Goal: Task Accomplishment & Management: Use online tool/utility

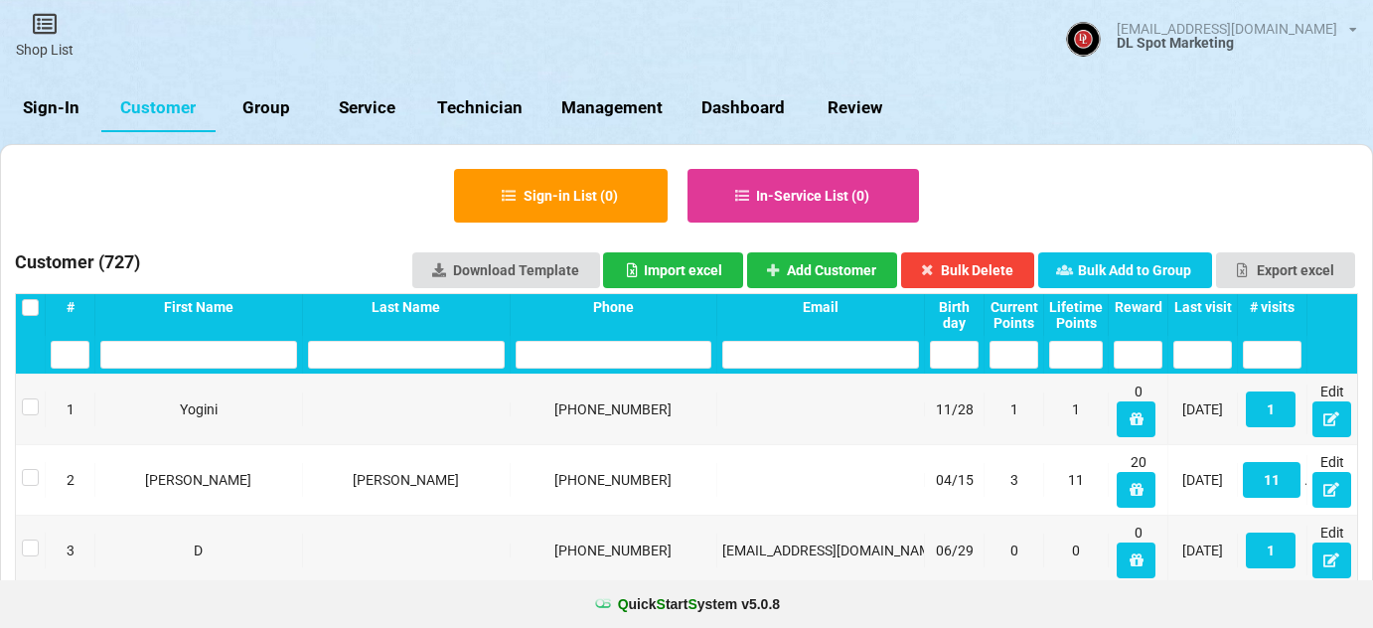
select select "25"
click at [79, 116] on link "Sign-In" at bounding box center [50, 108] width 101 height 48
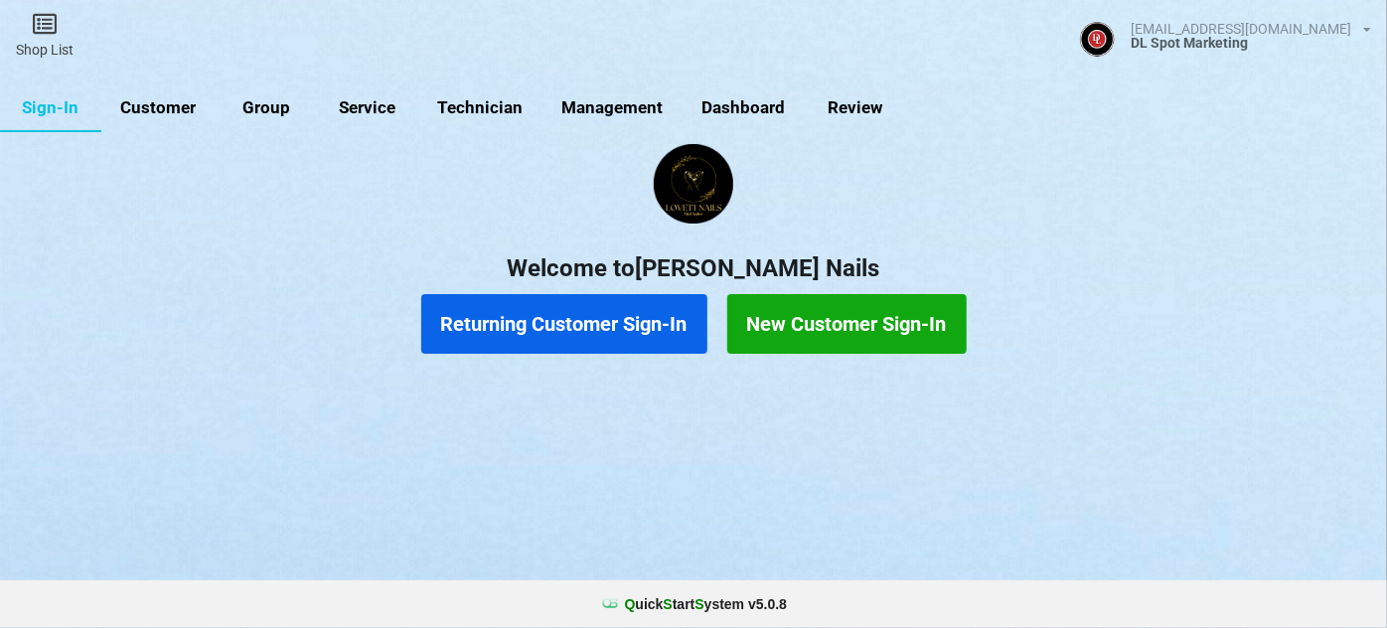
click at [164, 98] on link "Customer" at bounding box center [158, 108] width 114 height 48
select select "25"
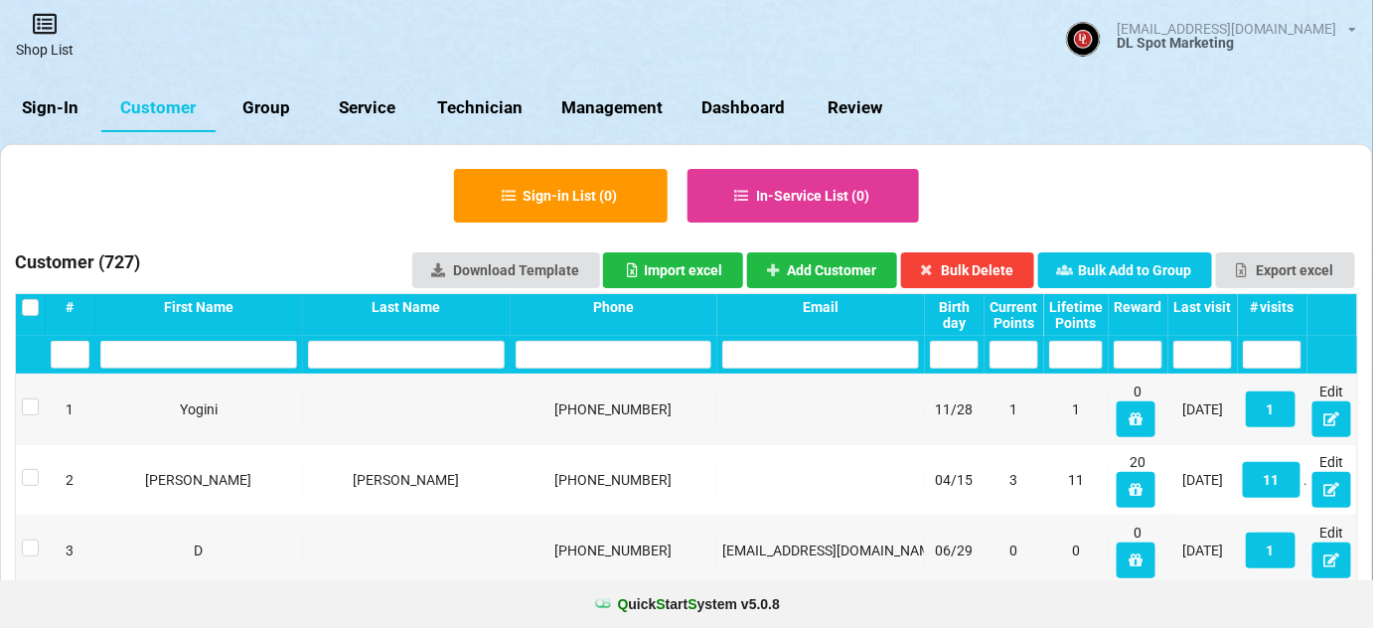
click at [47, 38] on link "Shop List" at bounding box center [44, 35] width 89 height 71
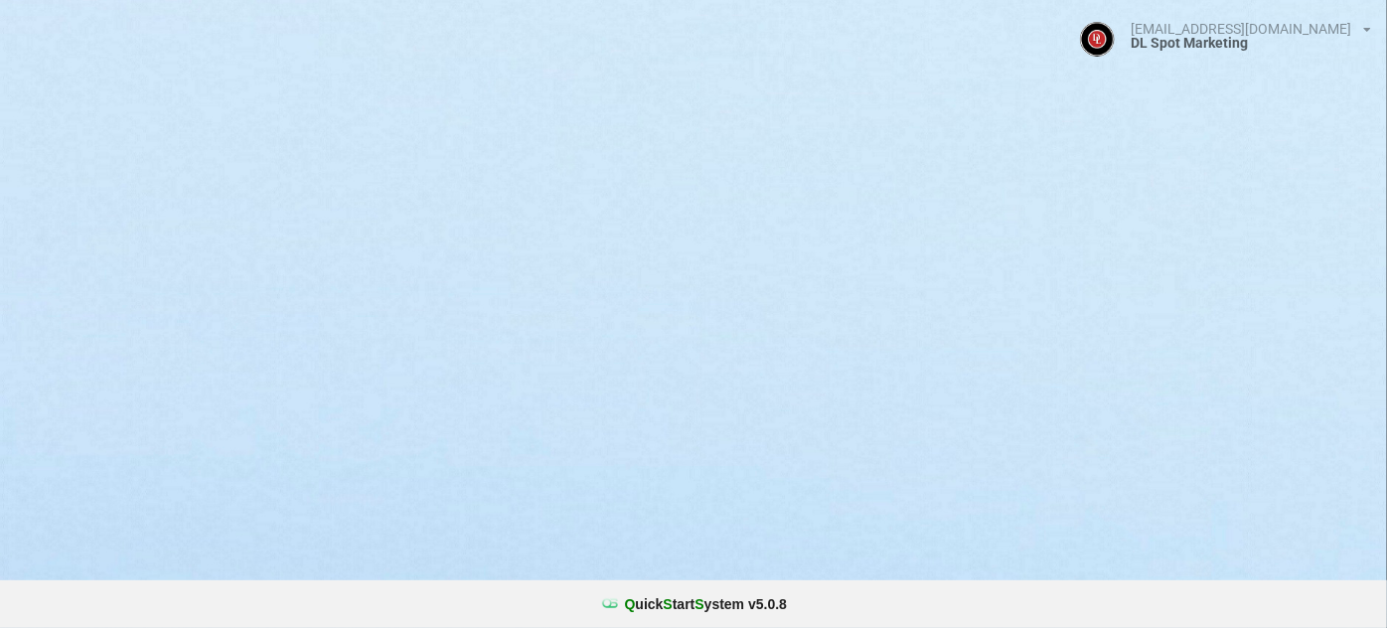
select select "25"
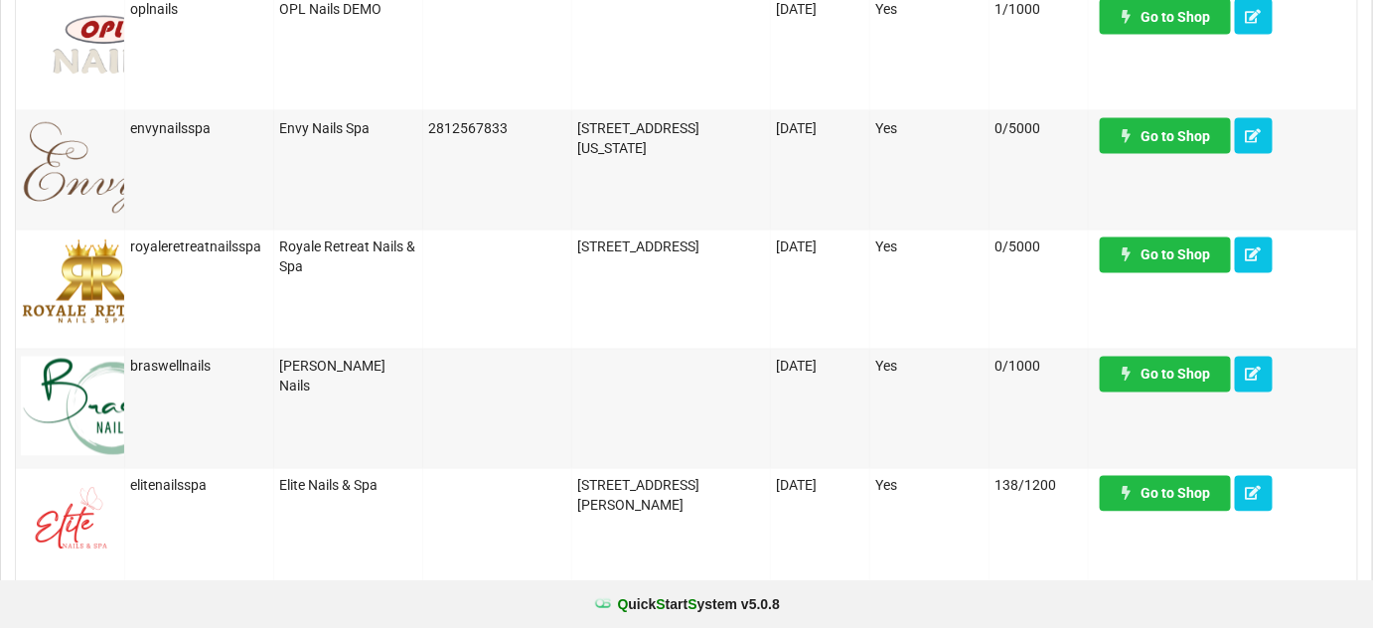
scroll to position [1324, 0]
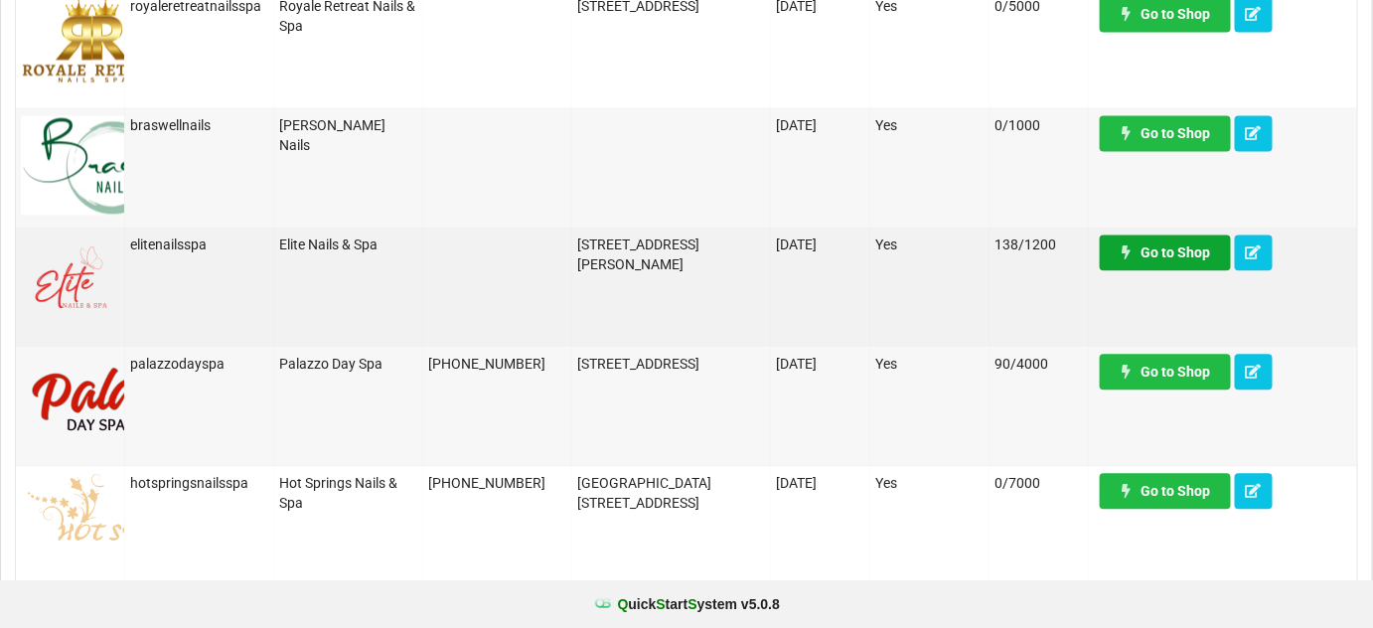
click at [1182, 257] on link "Go to Shop" at bounding box center [1165, 252] width 131 height 36
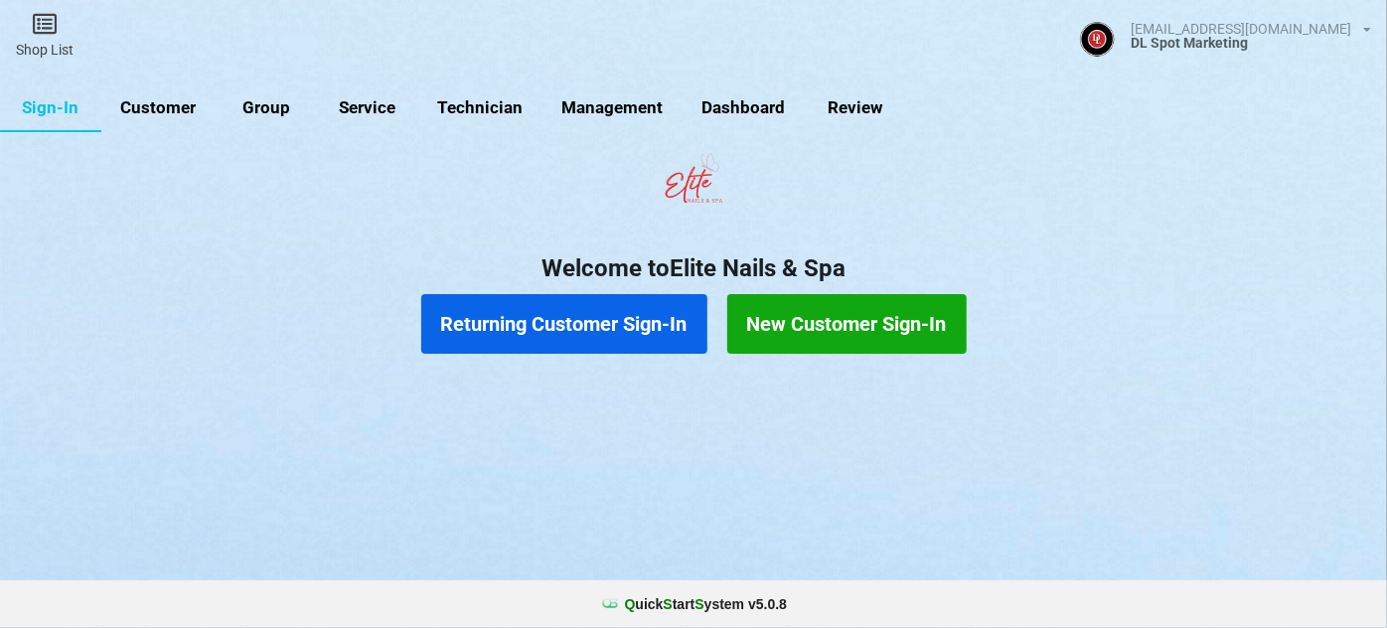
click at [175, 105] on link "Customer" at bounding box center [158, 108] width 114 height 48
select select "25"
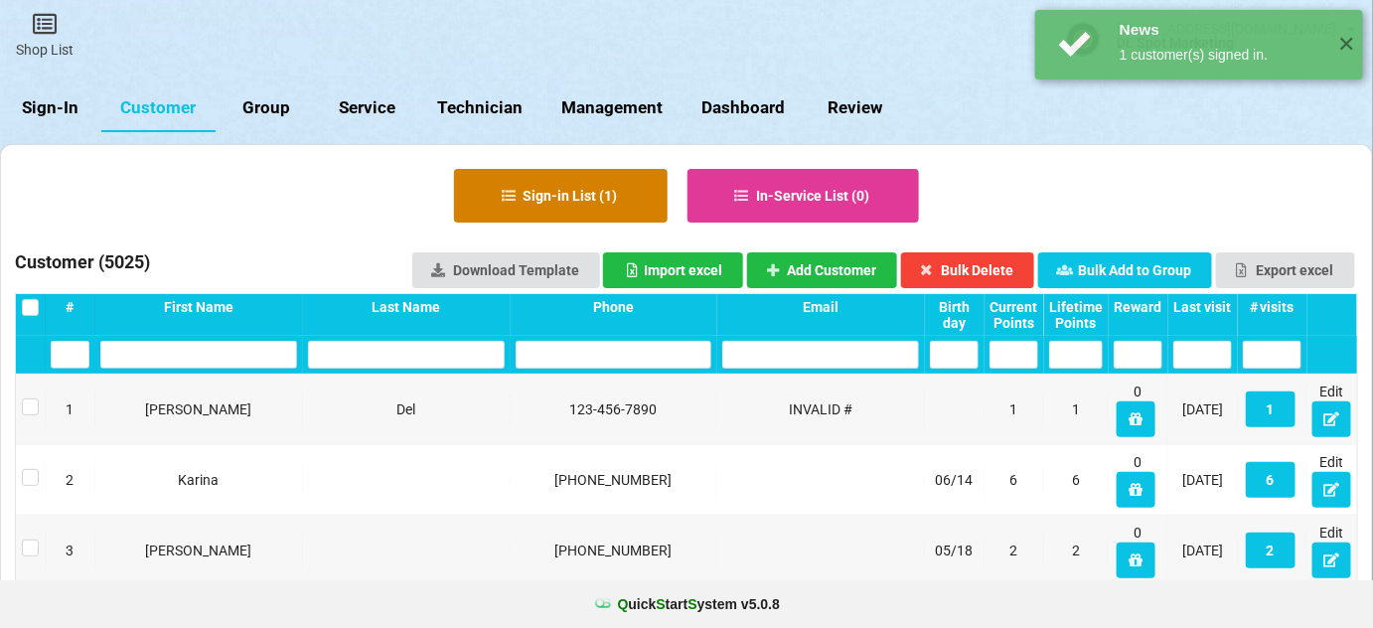
click at [560, 235] on button "Sign-in List ( 1 )" at bounding box center [617, 249] width 115 height 29
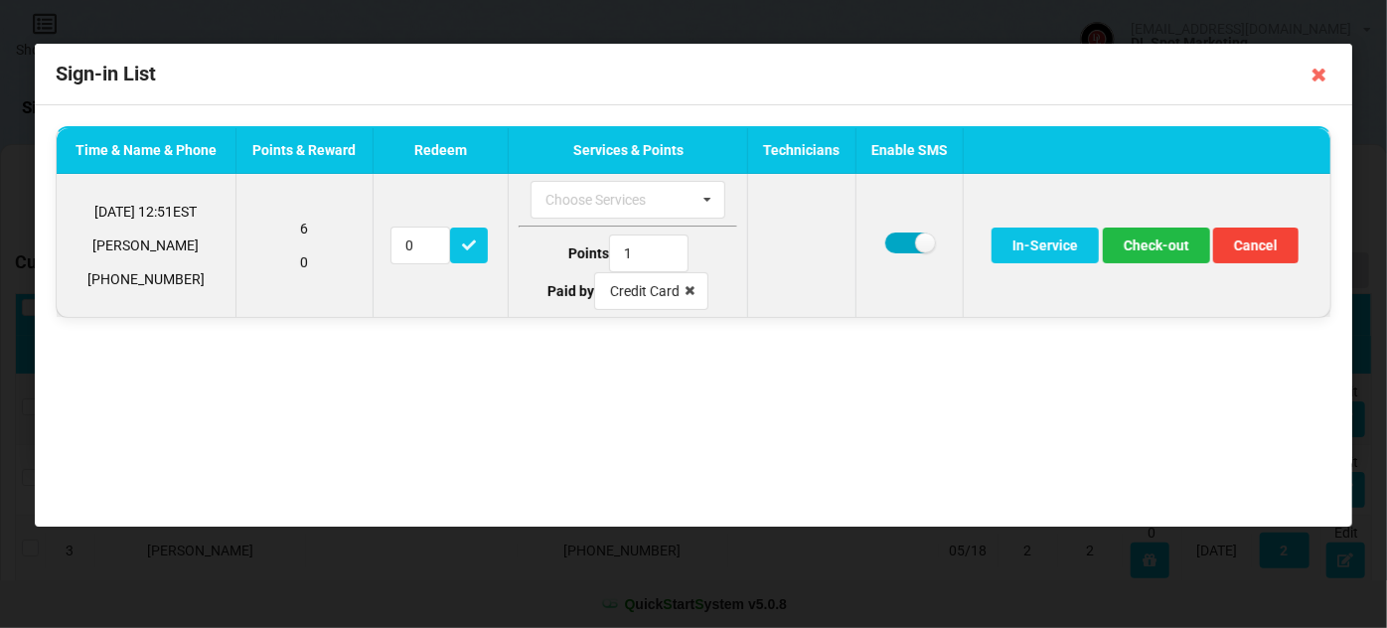
click at [895, 238] on label at bounding box center [909, 242] width 49 height 21
checkbox input "false"
click at [1145, 245] on button "Check-out" at bounding box center [1156, 245] width 107 height 36
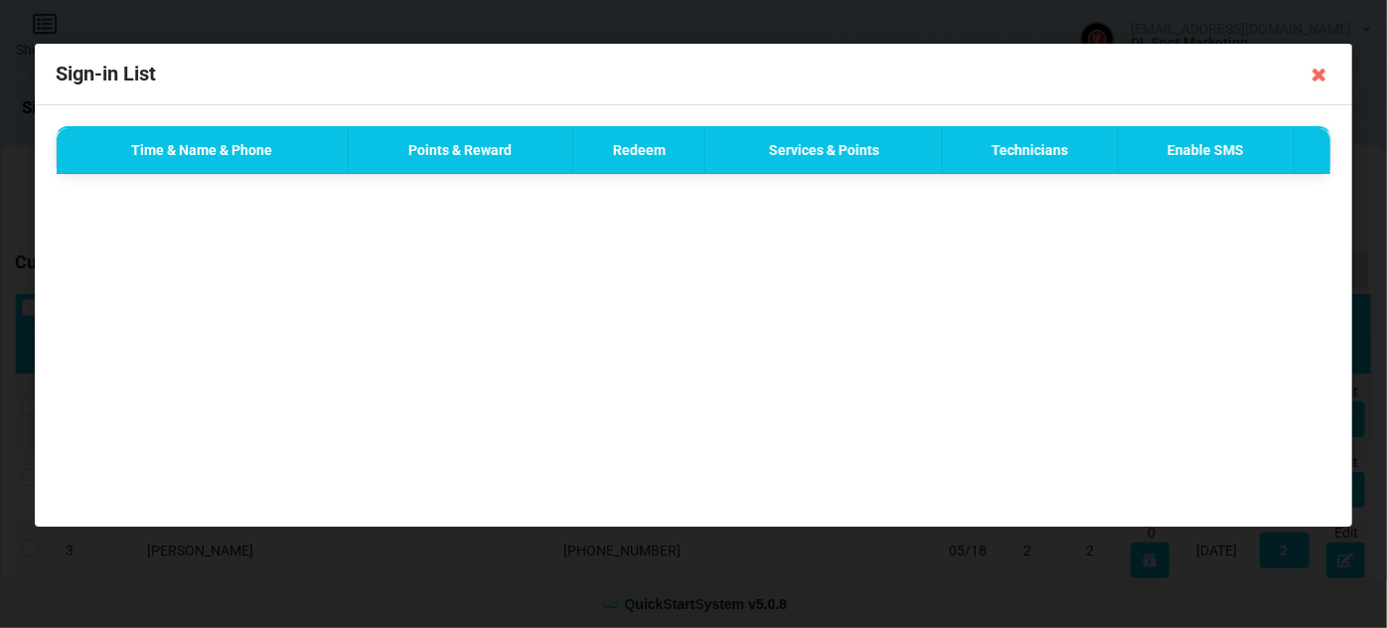
click at [1321, 75] on icon at bounding box center [1319, 75] width 32 height 32
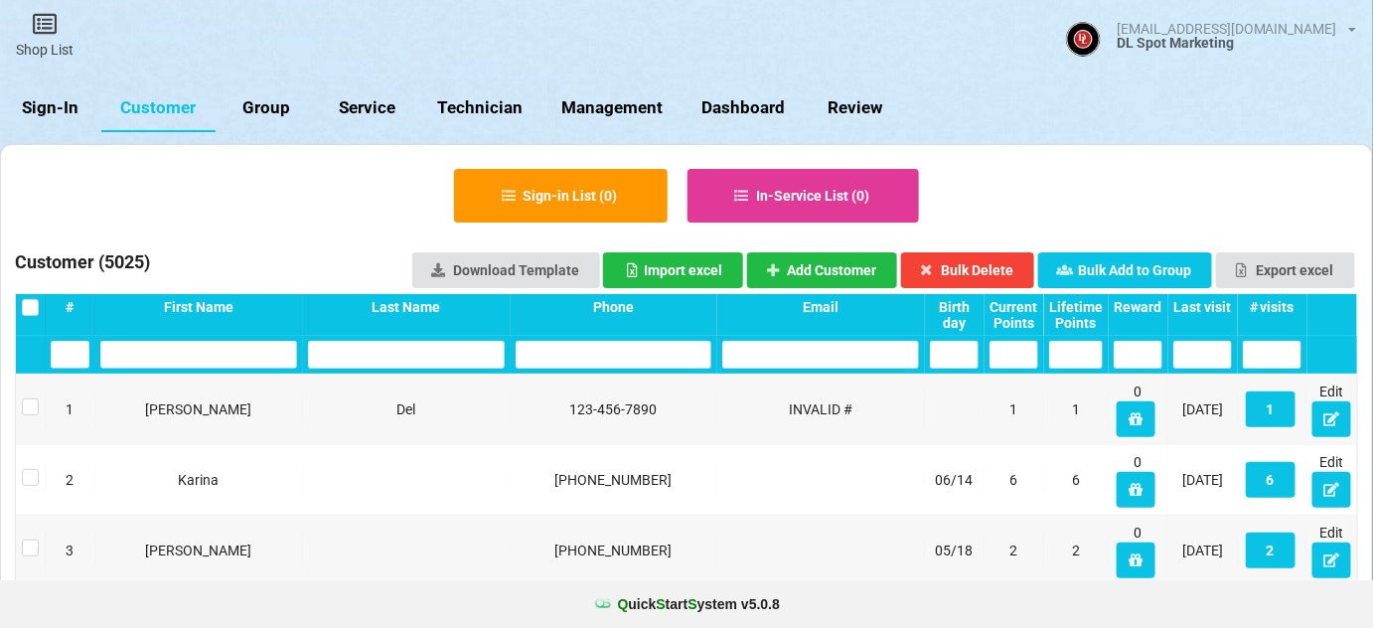
click at [46, 105] on link "Sign-In" at bounding box center [50, 108] width 101 height 48
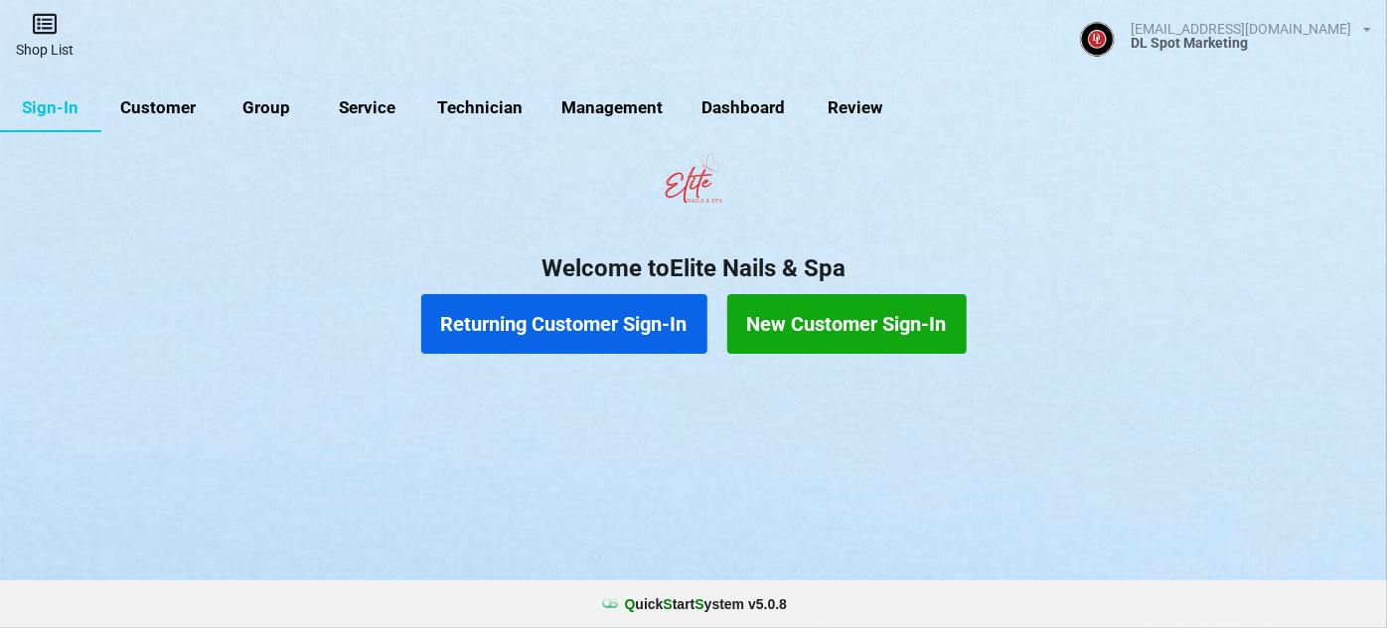
click at [51, 29] on icon at bounding box center [45, 24] width 28 height 24
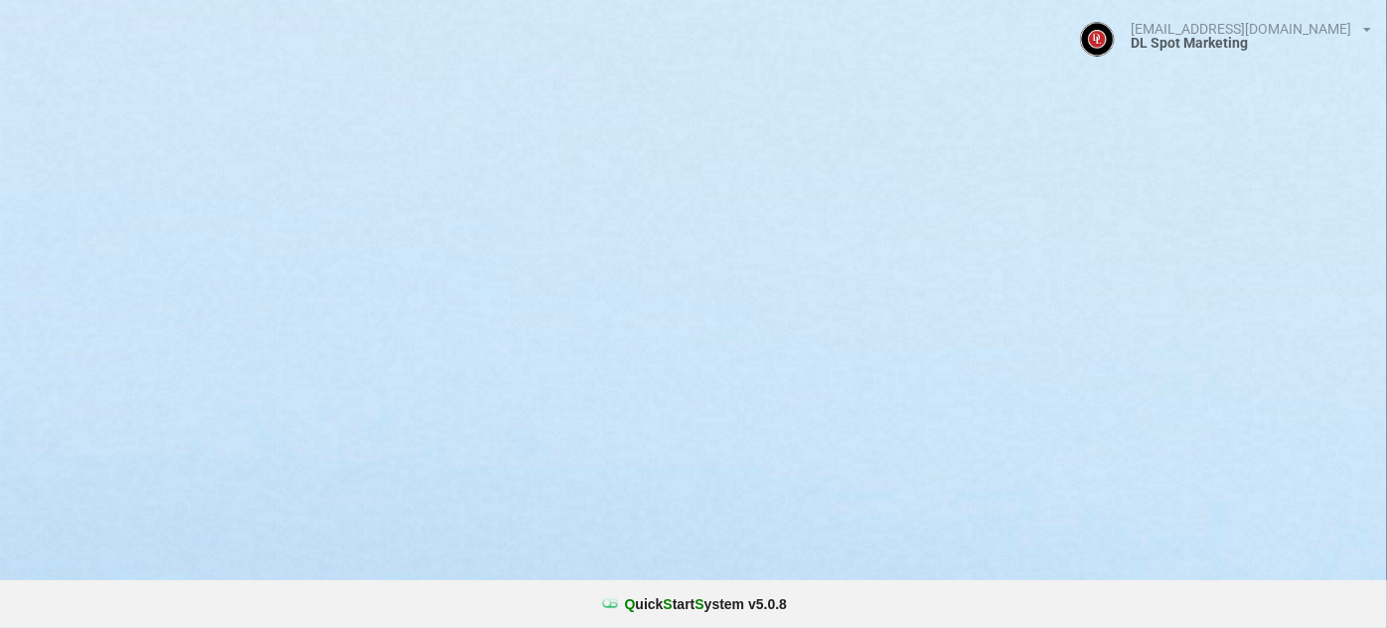
select select "25"
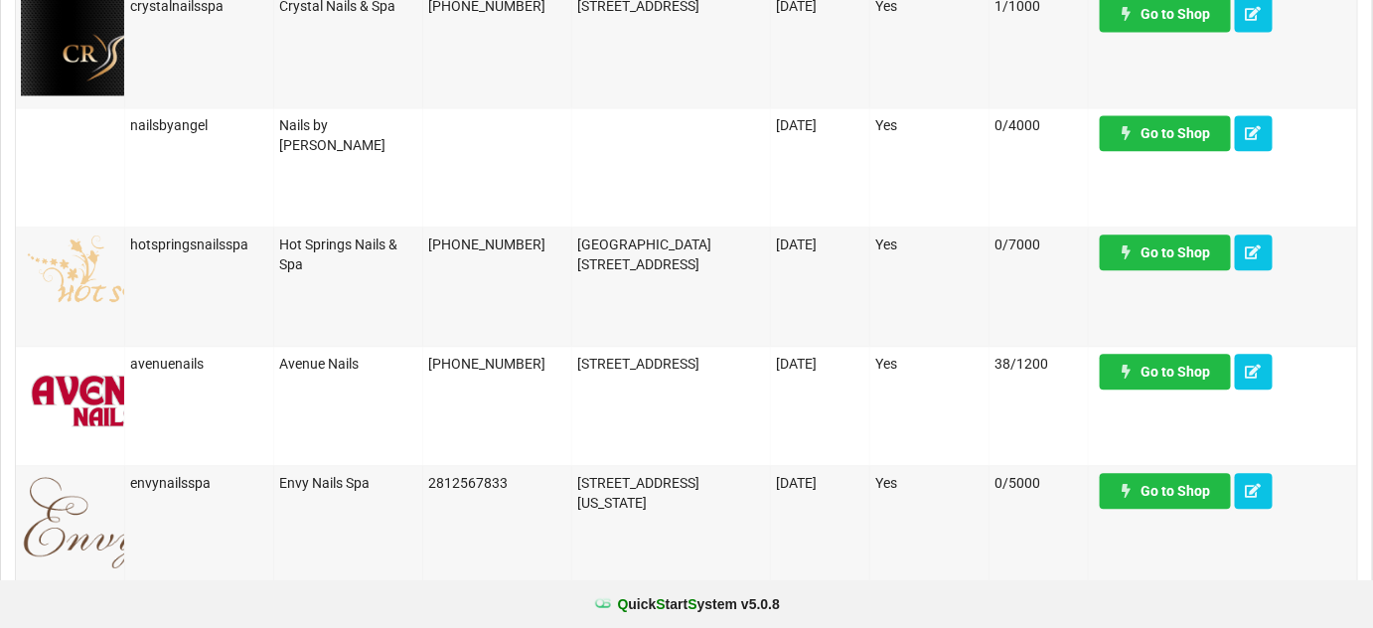
scroll to position [1444, 0]
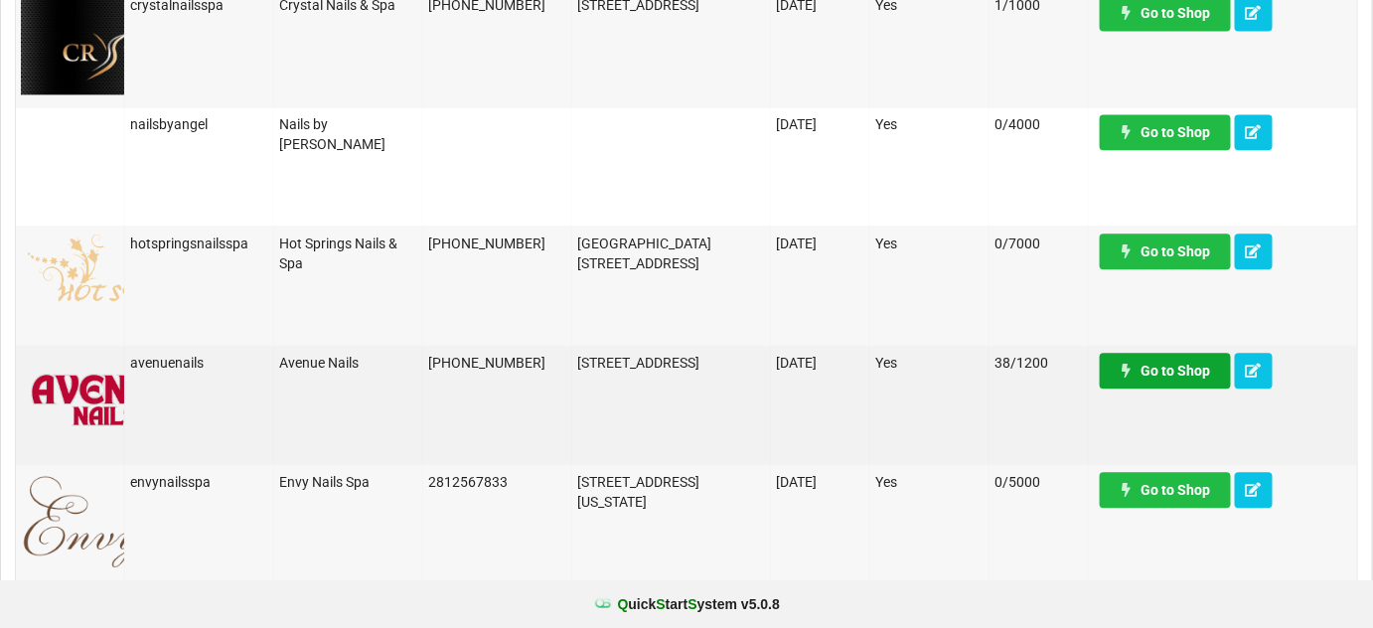
click at [1180, 372] on link "Go to Shop" at bounding box center [1165, 371] width 131 height 36
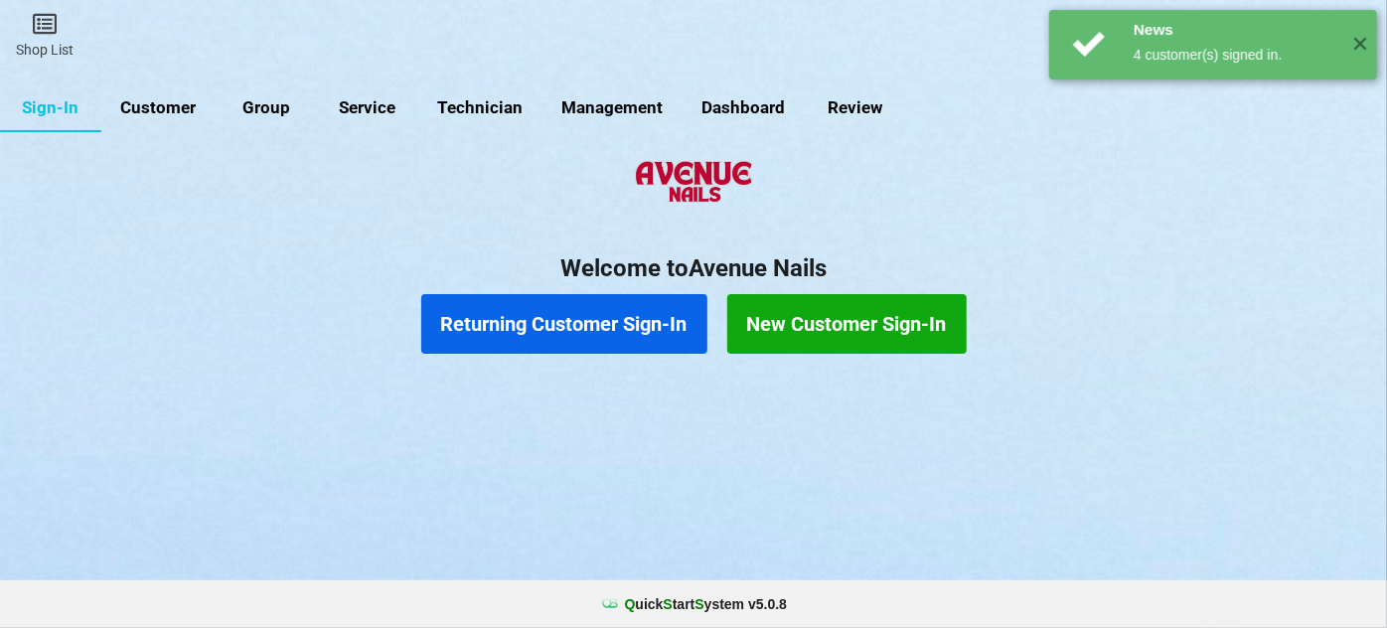
click at [172, 107] on link "Customer" at bounding box center [158, 108] width 114 height 48
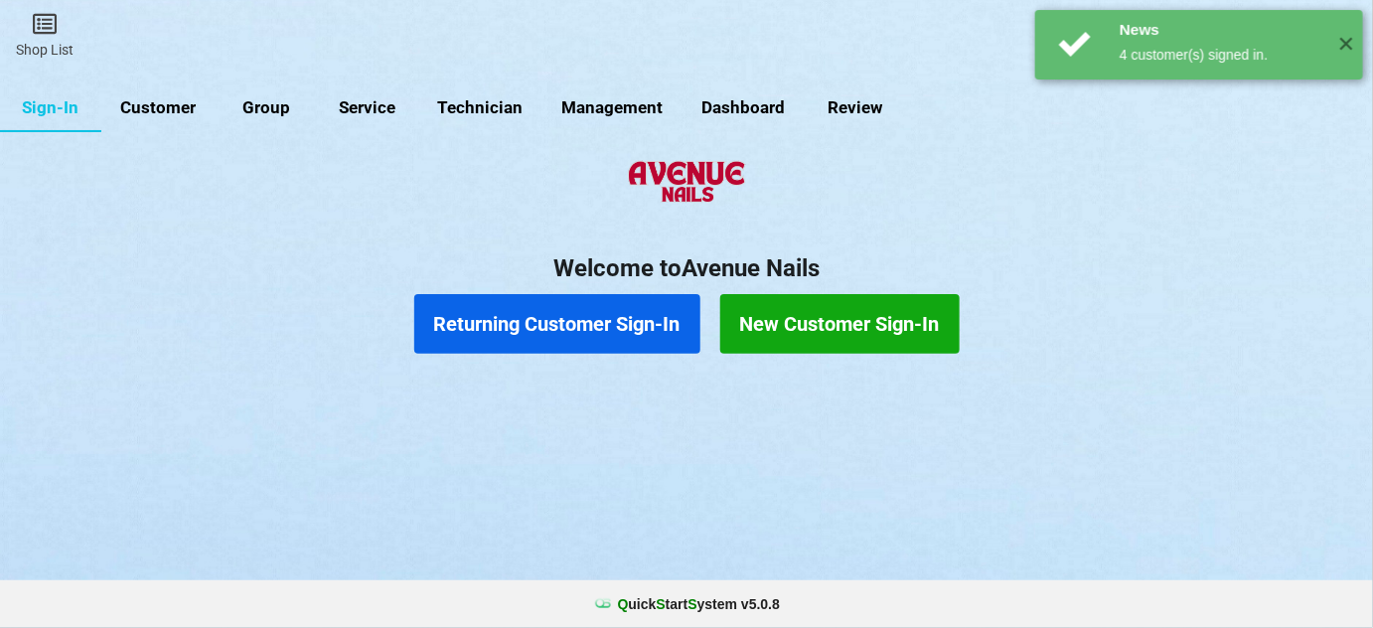
select select "25"
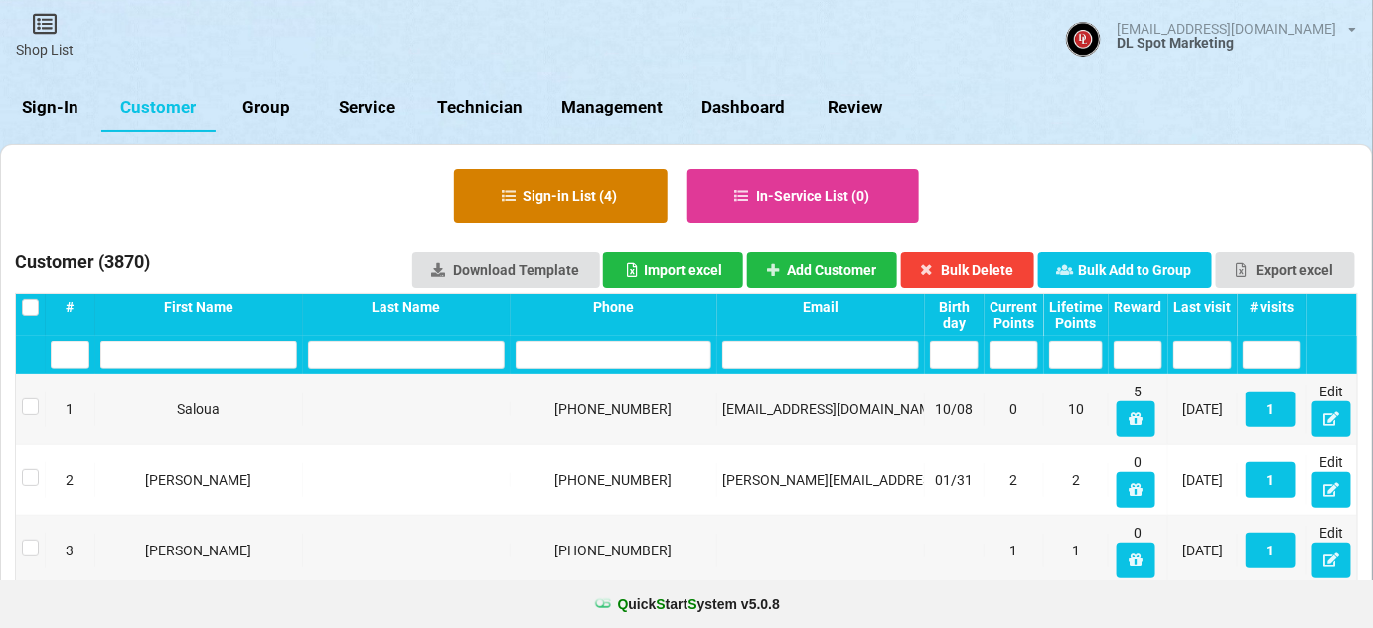
click at [579, 198] on button "Sign-in List ( 4 )" at bounding box center [561, 196] width 214 height 54
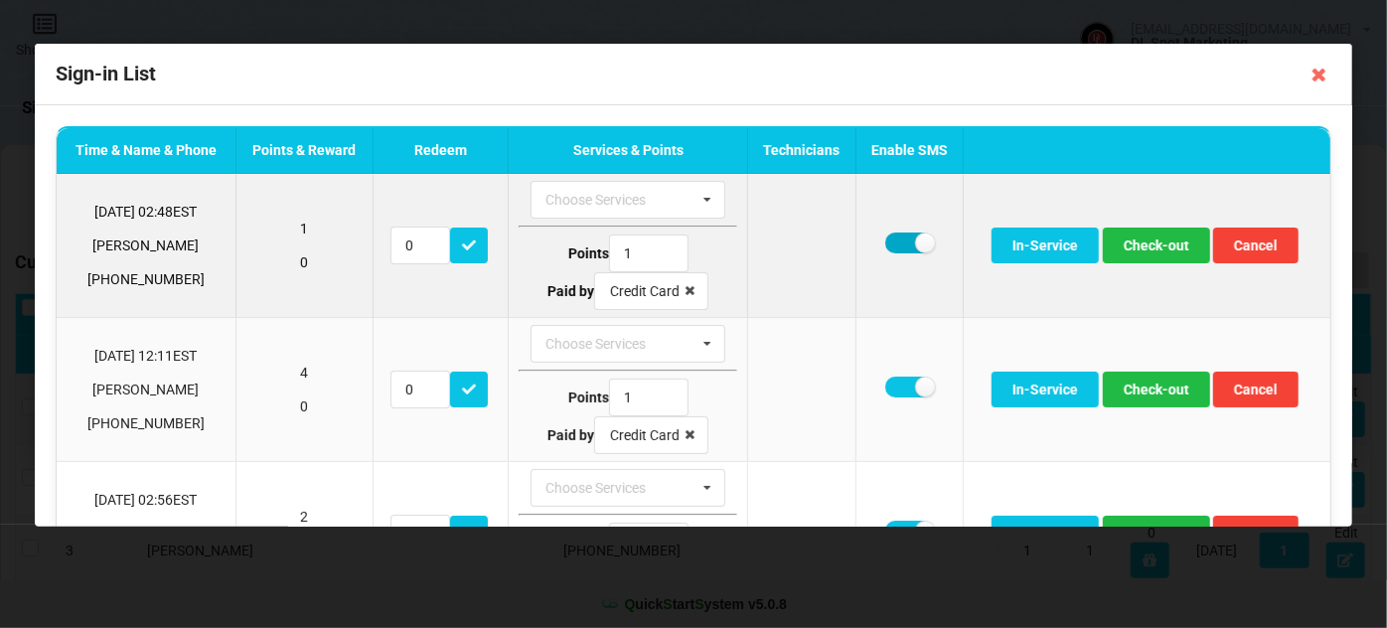
click at [890, 237] on label at bounding box center [909, 242] width 49 height 21
checkbox input "false"
click at [1151, 247] on button "Check-out" at bounding box center [1156, 245] width 107 height 36
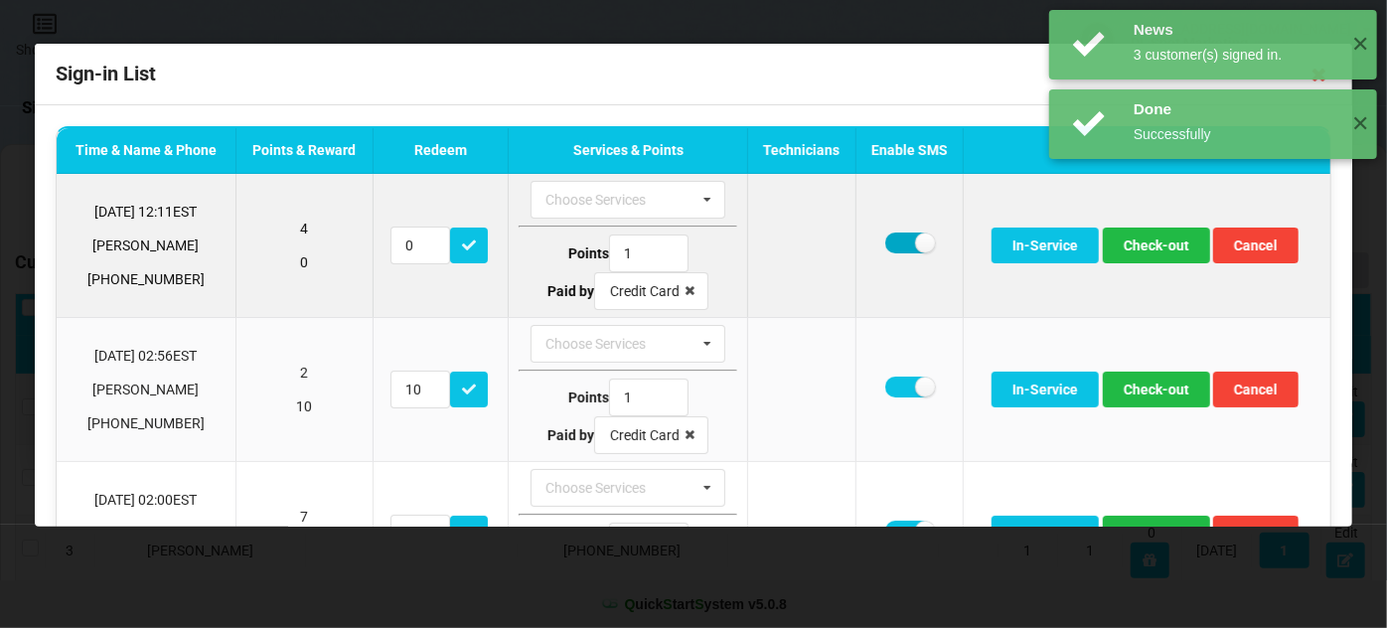
click at [898, 237] on label at bounding box center [909, 242] width 49 height 21
checkbox input "false"
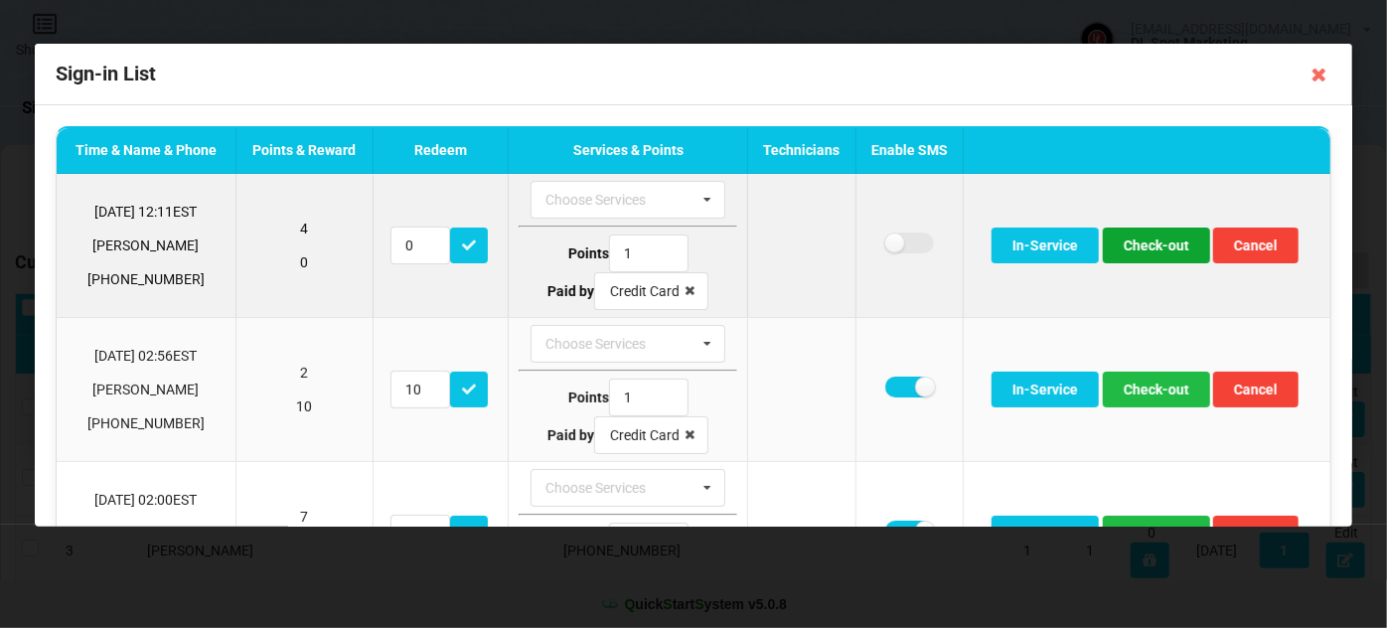
click at [1154, 240] on button "Check-out" at bounding box center [1156, 245] width 107 height 36
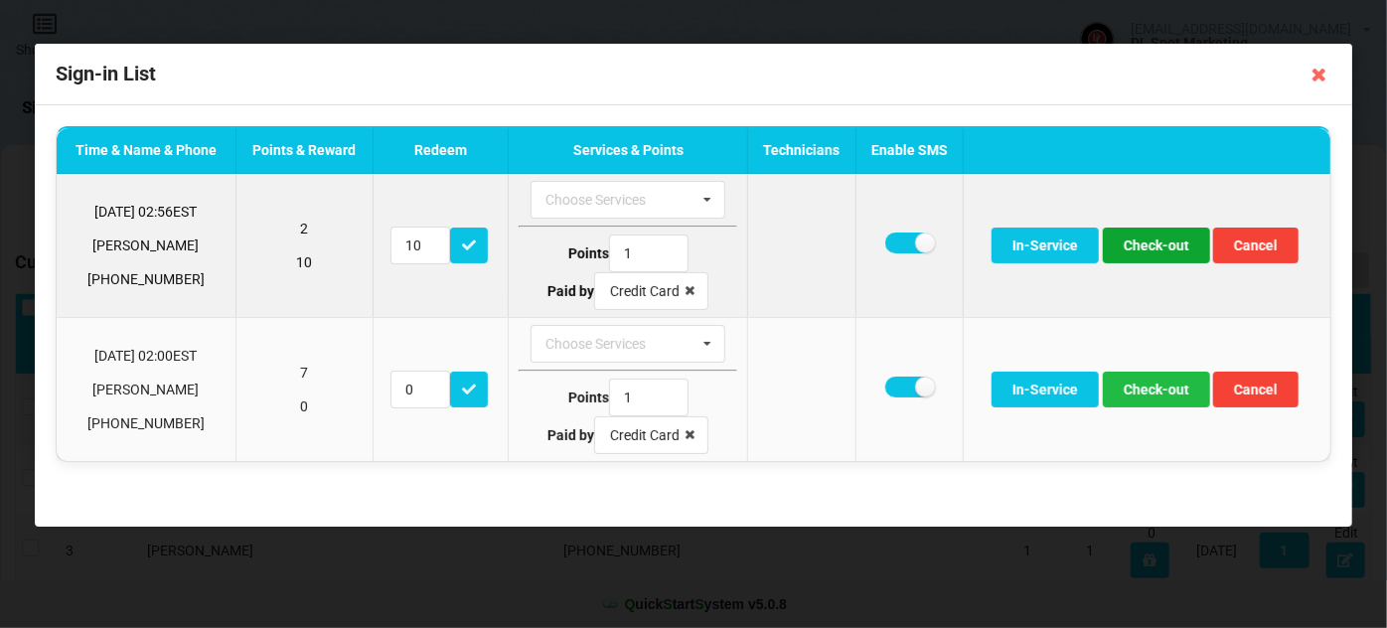
click at [1173, 240] on button "Check-out" at bounding box center [1156, 245] width 107 height 36
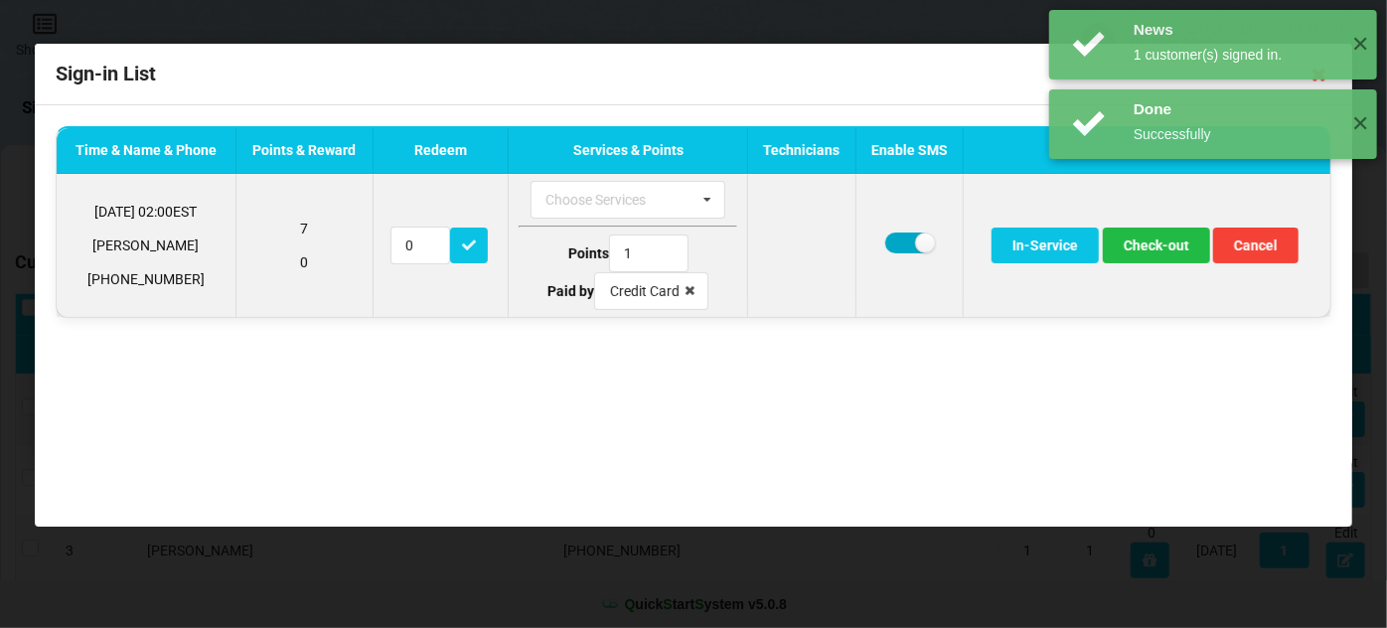
click at [899, 238] on label at bounding box center [909, 242] width 49 height 21
checkbox input "false"
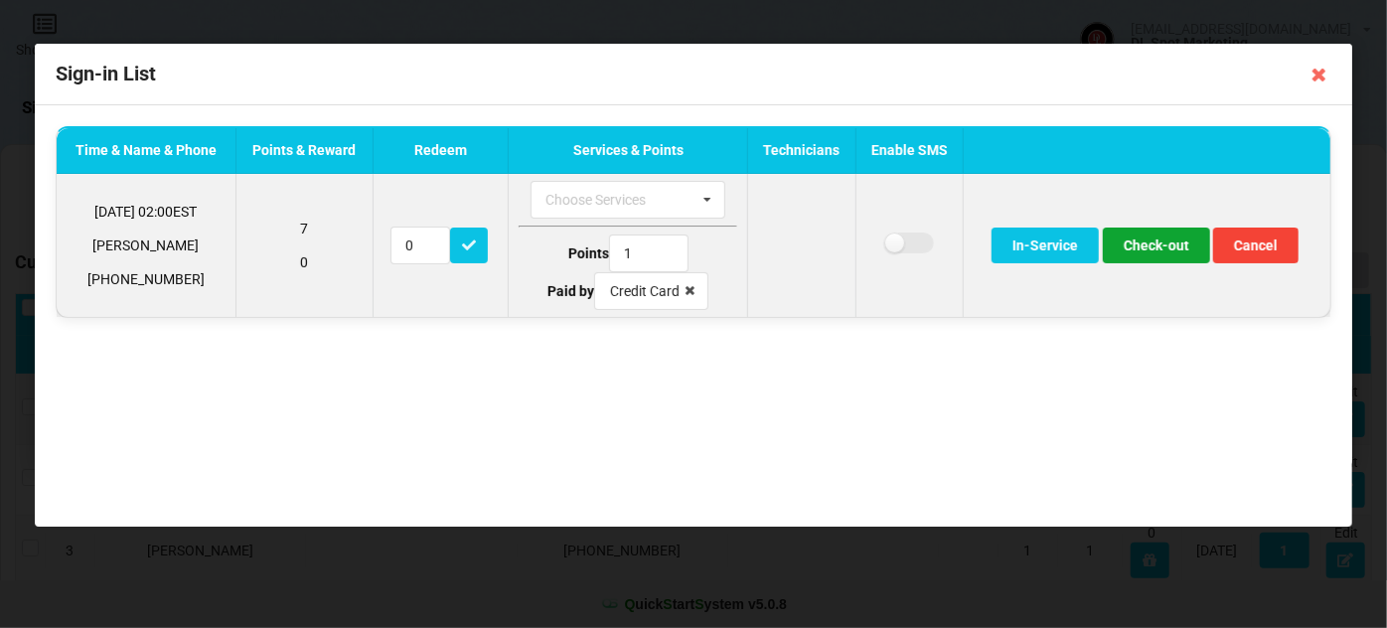
click at [1156, 248] on button "Check-out" at bounding box center [1156, 245] width 107 height 36
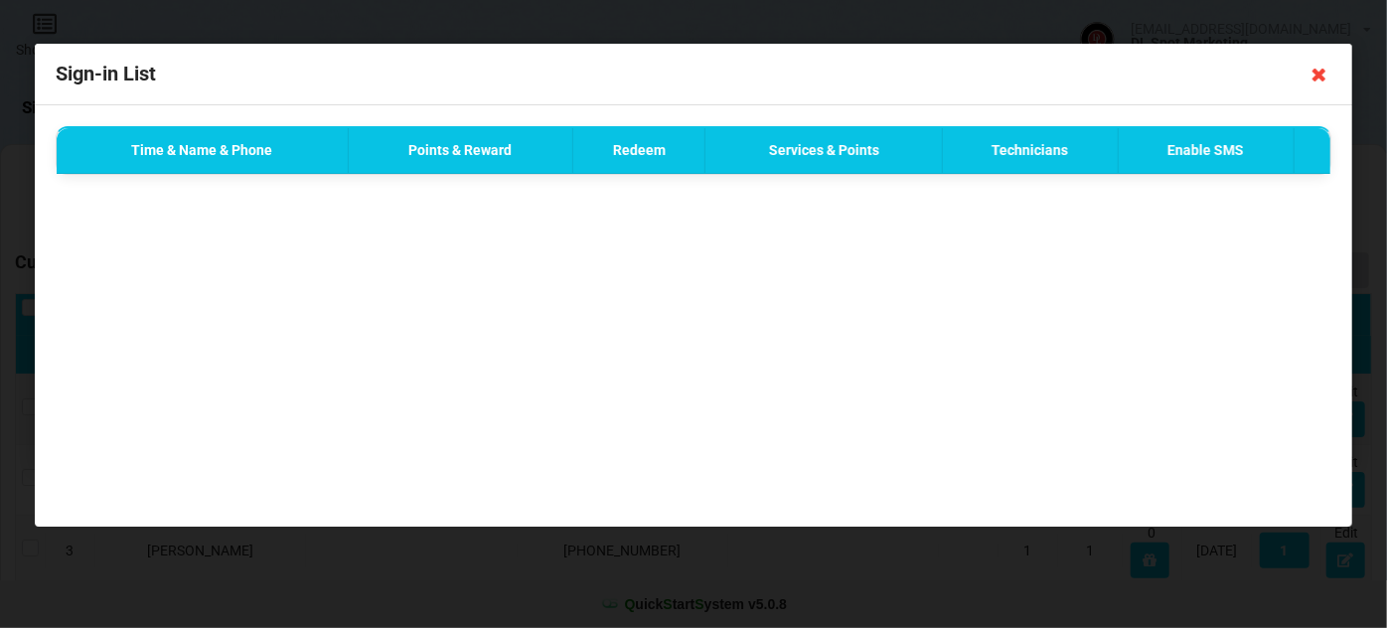
click at [1321, 75] on icon at bounding box center [1319, 75] width 32 height 32
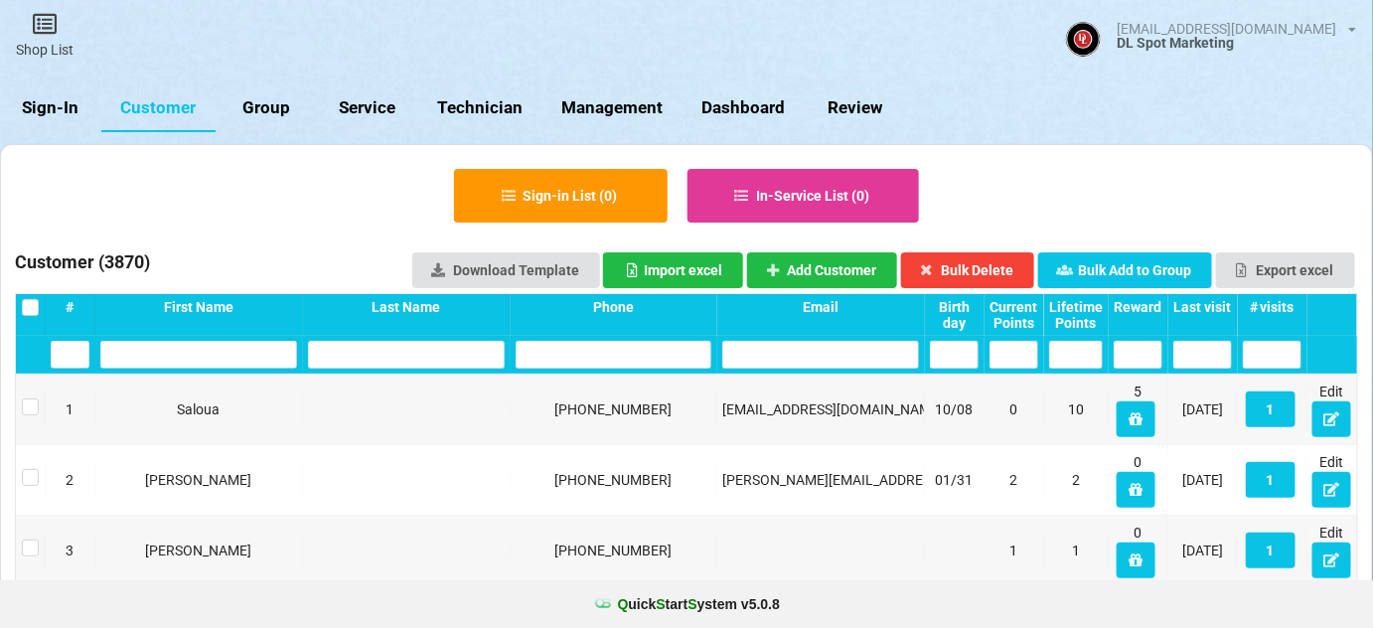
click at [52, 102] on link "Sign-In" at bounding box center [50, 108] width 101 height 48
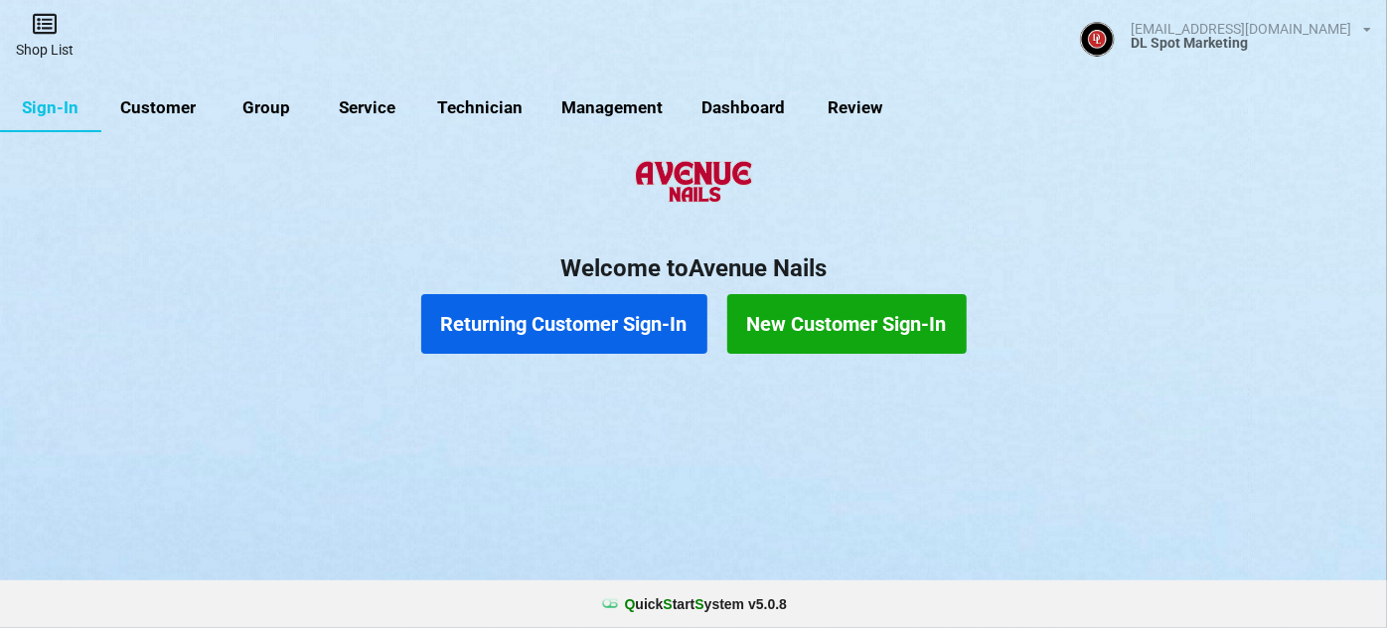
click at [47, 40] on link "Shop List" at bounding box center [44, 35] width 89 height 71
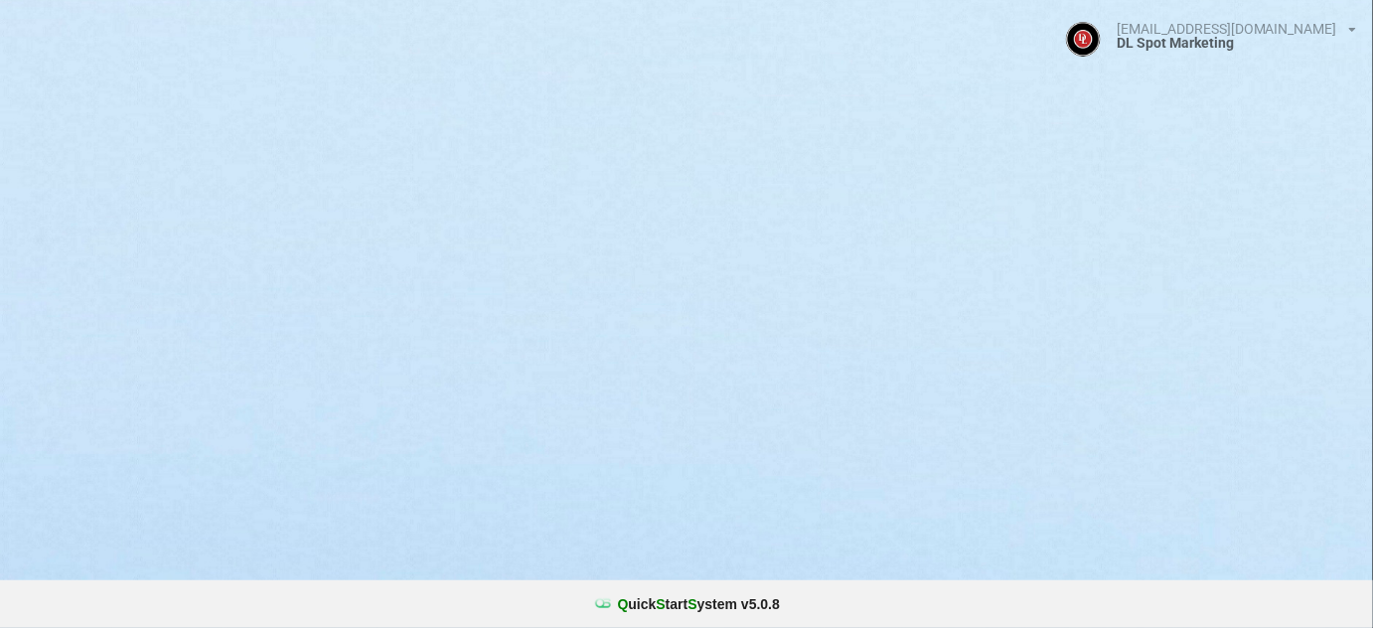
select select "25"
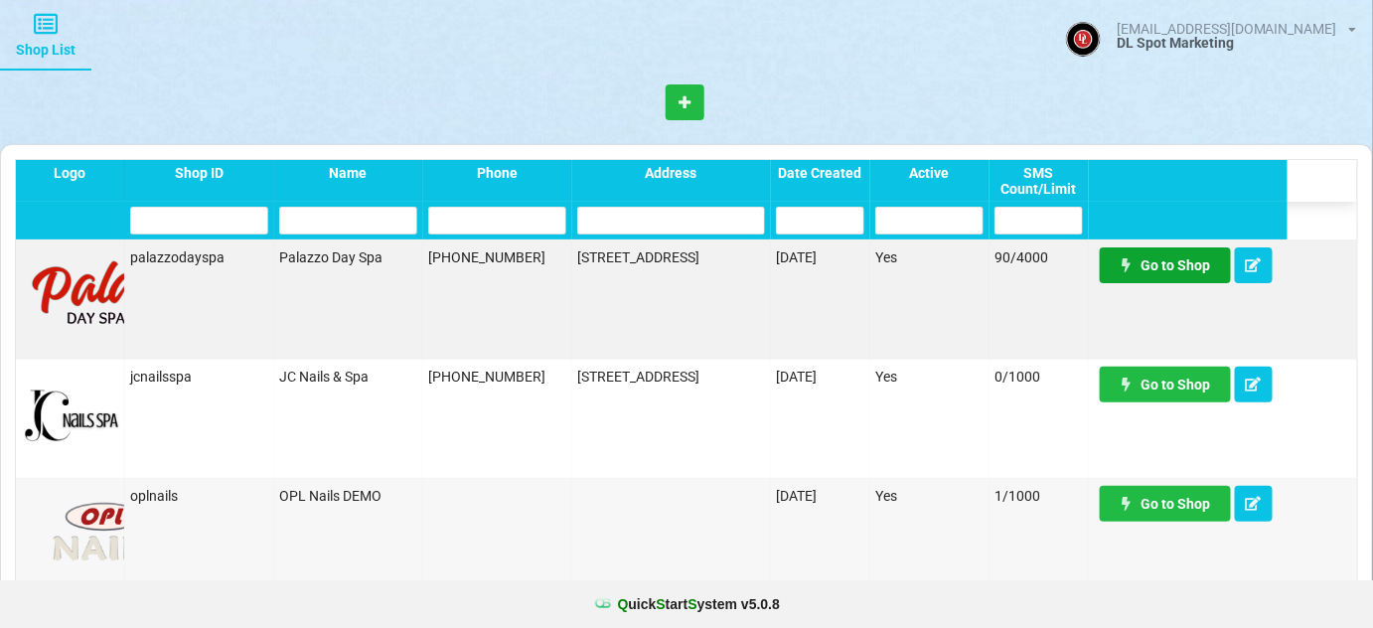
click at [1175, 266] on link "Go to Shop" at bounding box center [1165, 265] width 131 height 36
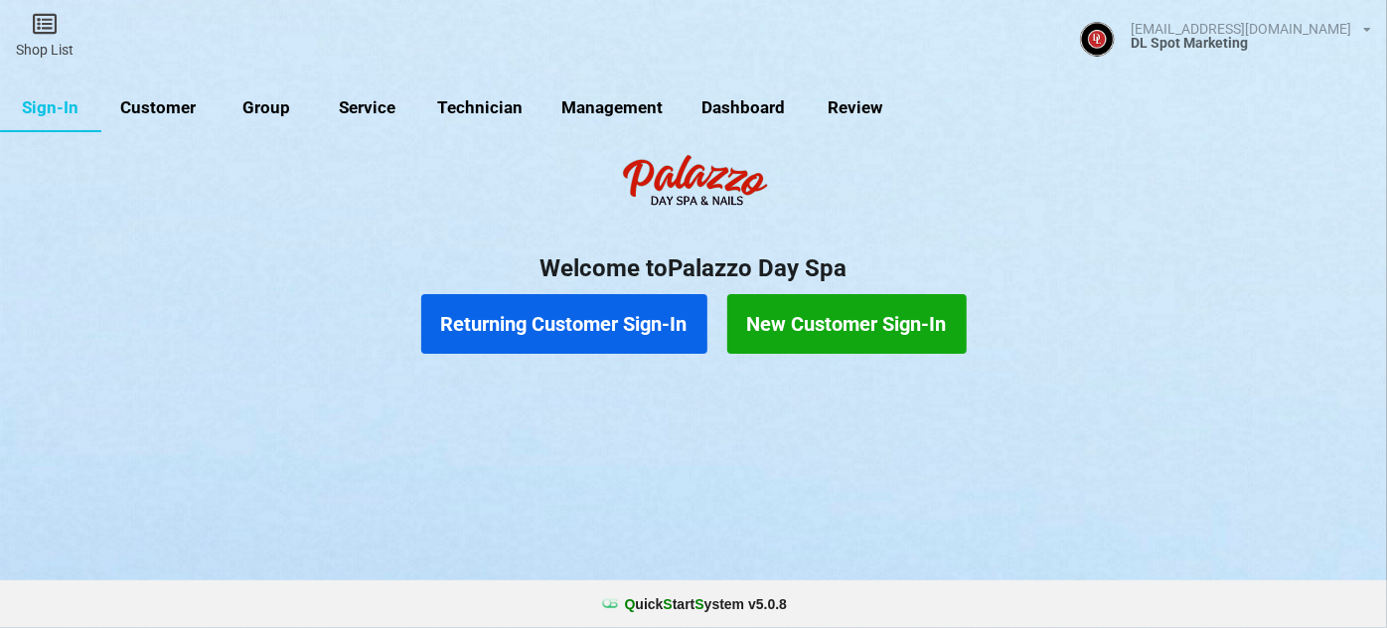
click at [151, 107] on link "Customer" at bounding box center [158, 108] width 114 height 48
select select "25"
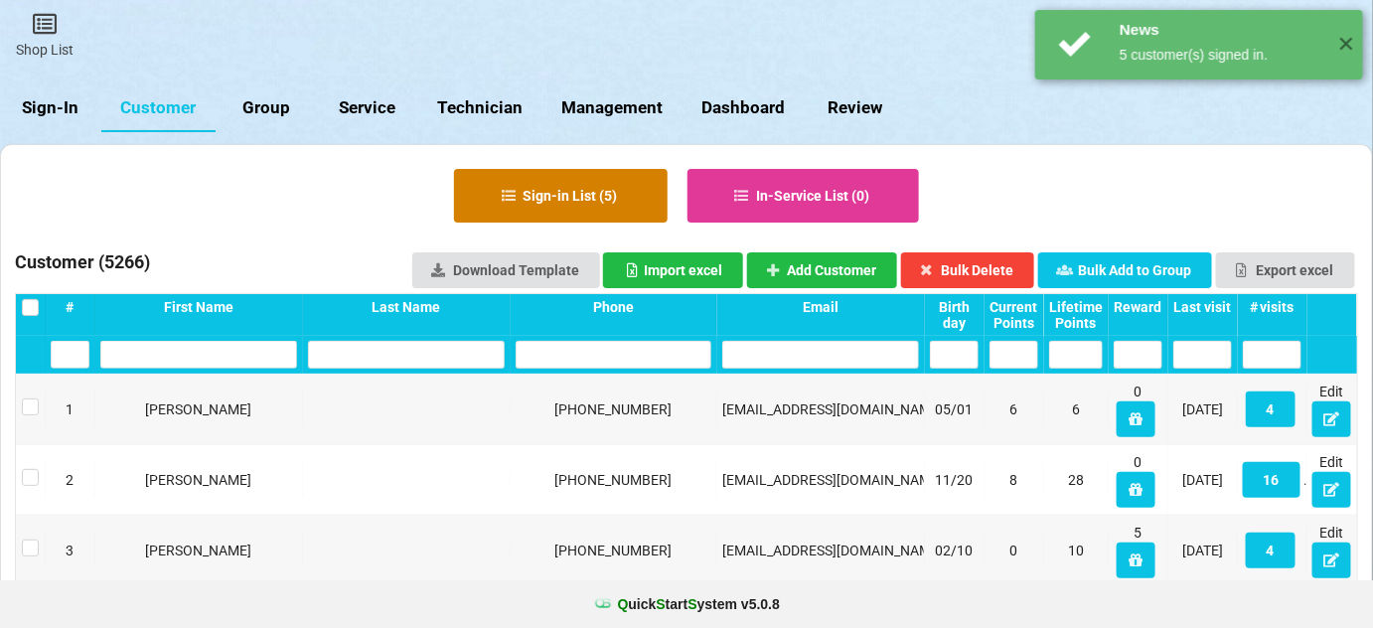
click at [536, 191] on button "Sign-in List ( 5 )" at bounding box center [561, 196] width 214 height 54
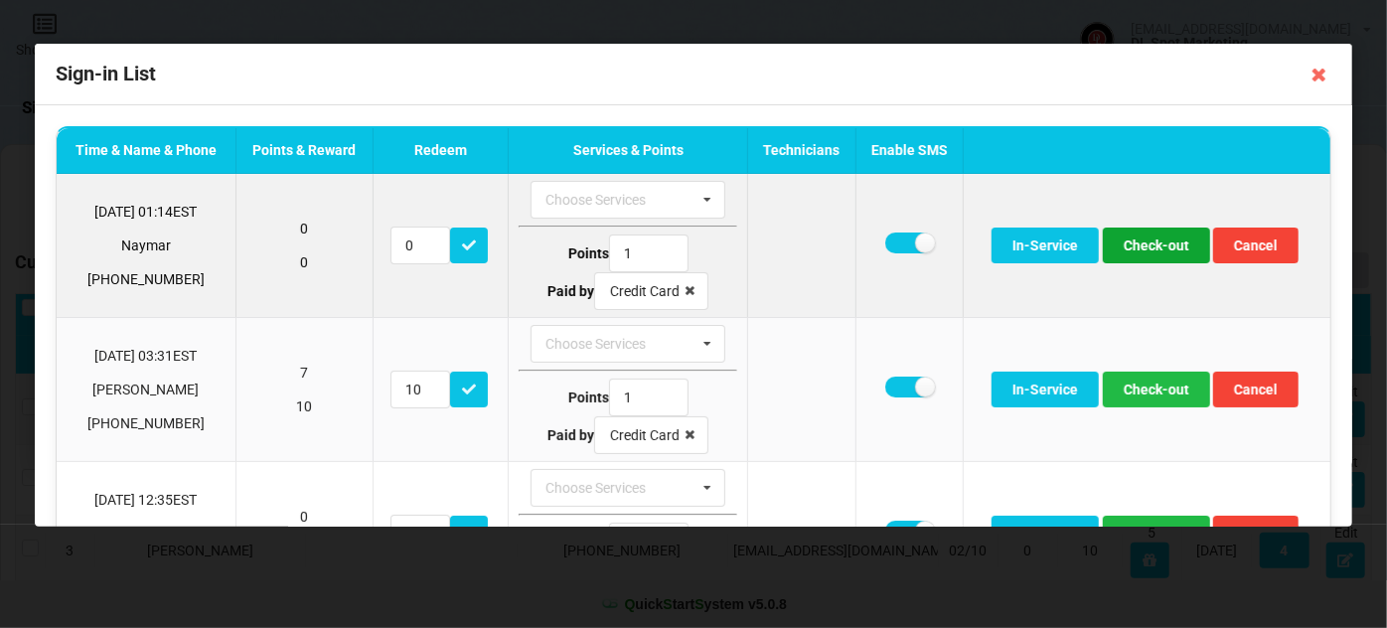
click at [1149, 244] on button "Check-out" at bounding box center [1156, 245] width 107 height 36
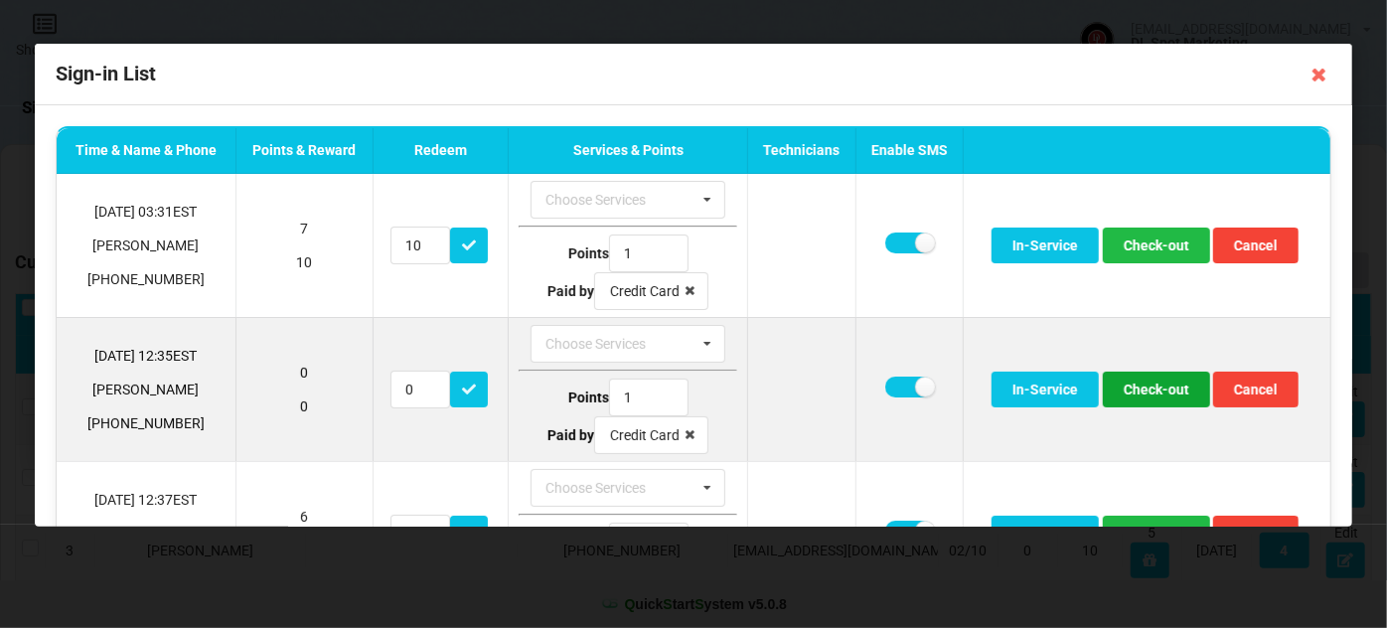
click at [1165, 386] on button "Check-out" at bounding box center [1156, 390] width 107 height 36
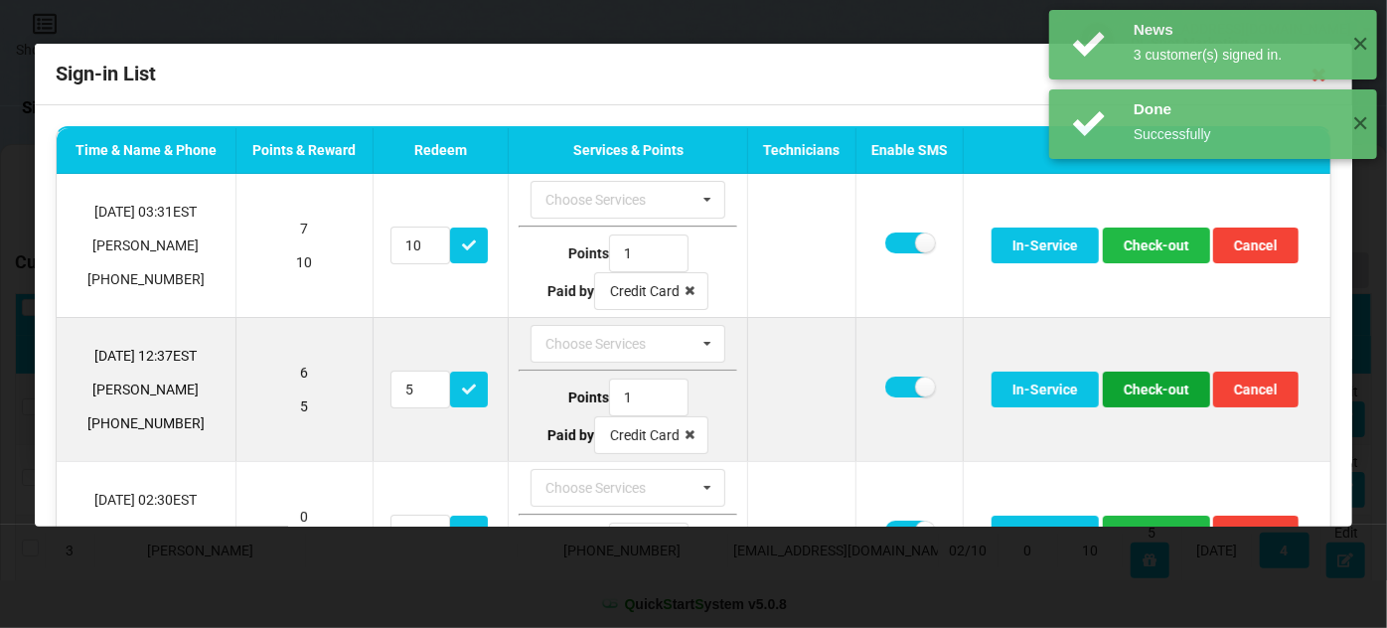
click at [1160, 387] on button "Check-out" at bounding box center [1156, 390] width 107 height 36
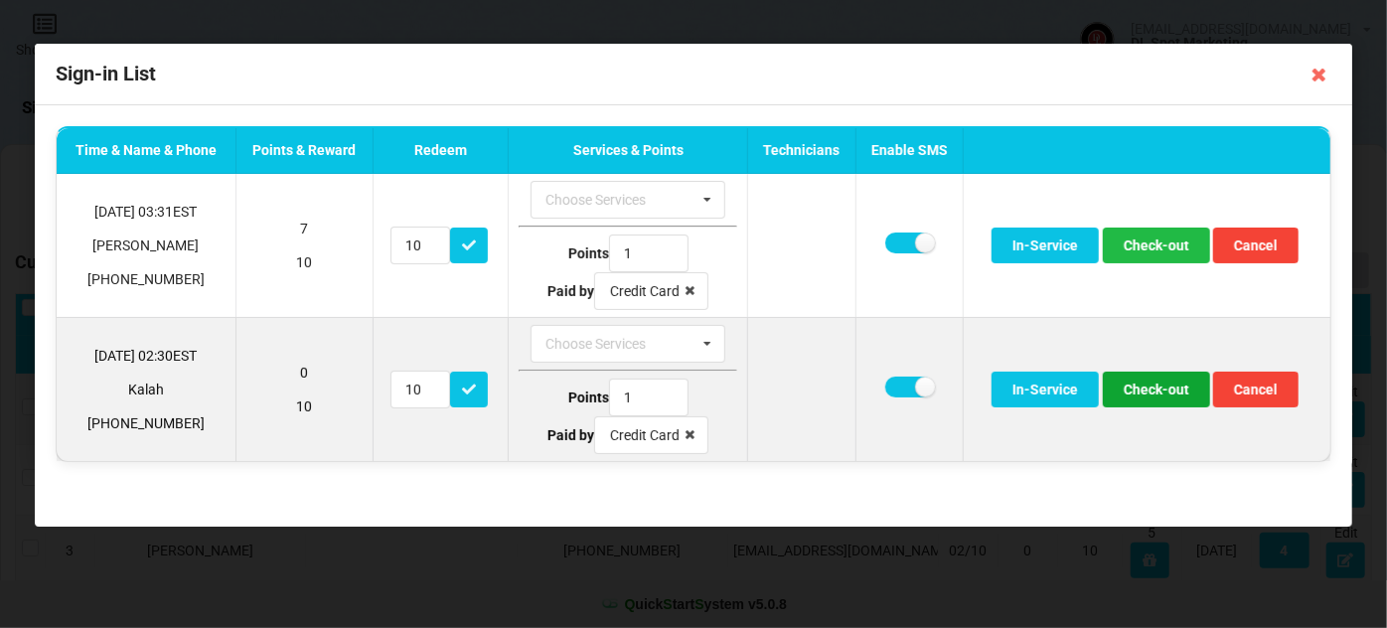
click at [1160, 392] on button "Check-out" at bounding box center [1156, 390] width 107 height 36
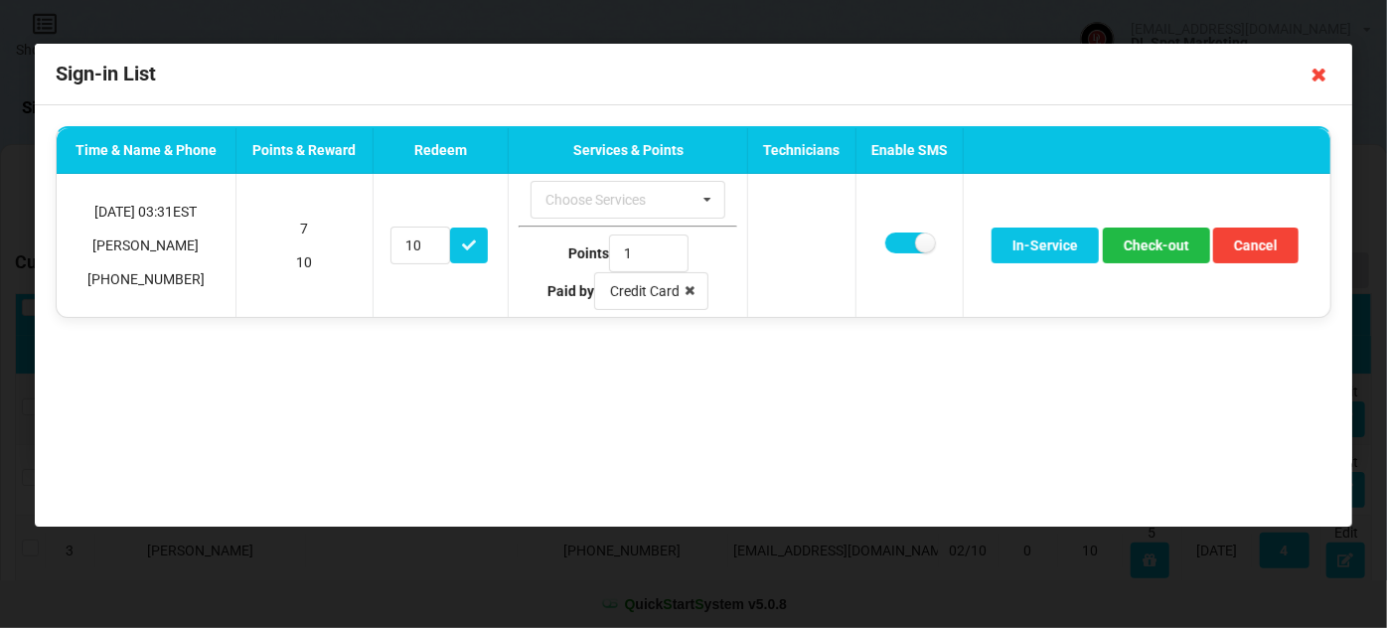
click at [1316, 76] on icon at bounding box center [1319, 75] width 32 height 32
